Goal: Task Accomplishment & Management: Use online tool/utility

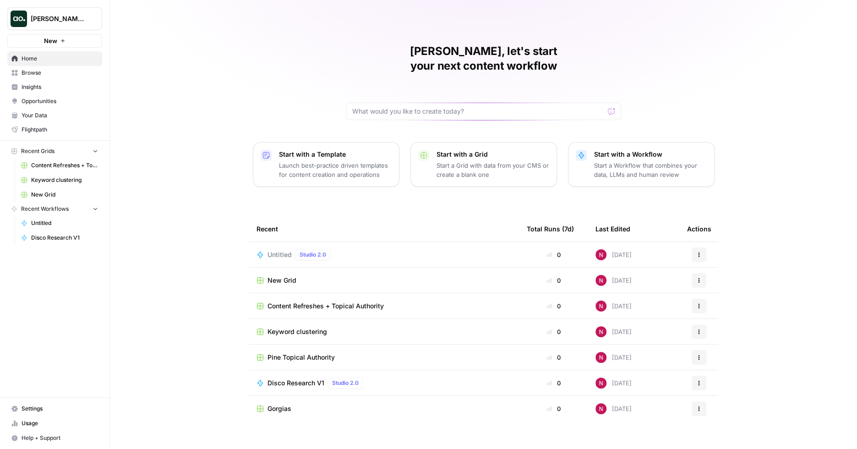
click at [642, 150] on p "Start with a Workflow" at bounding box center [650, 154] width 113 height 9
